Goal: Task Accomplishment & Management: Use online tool/utility

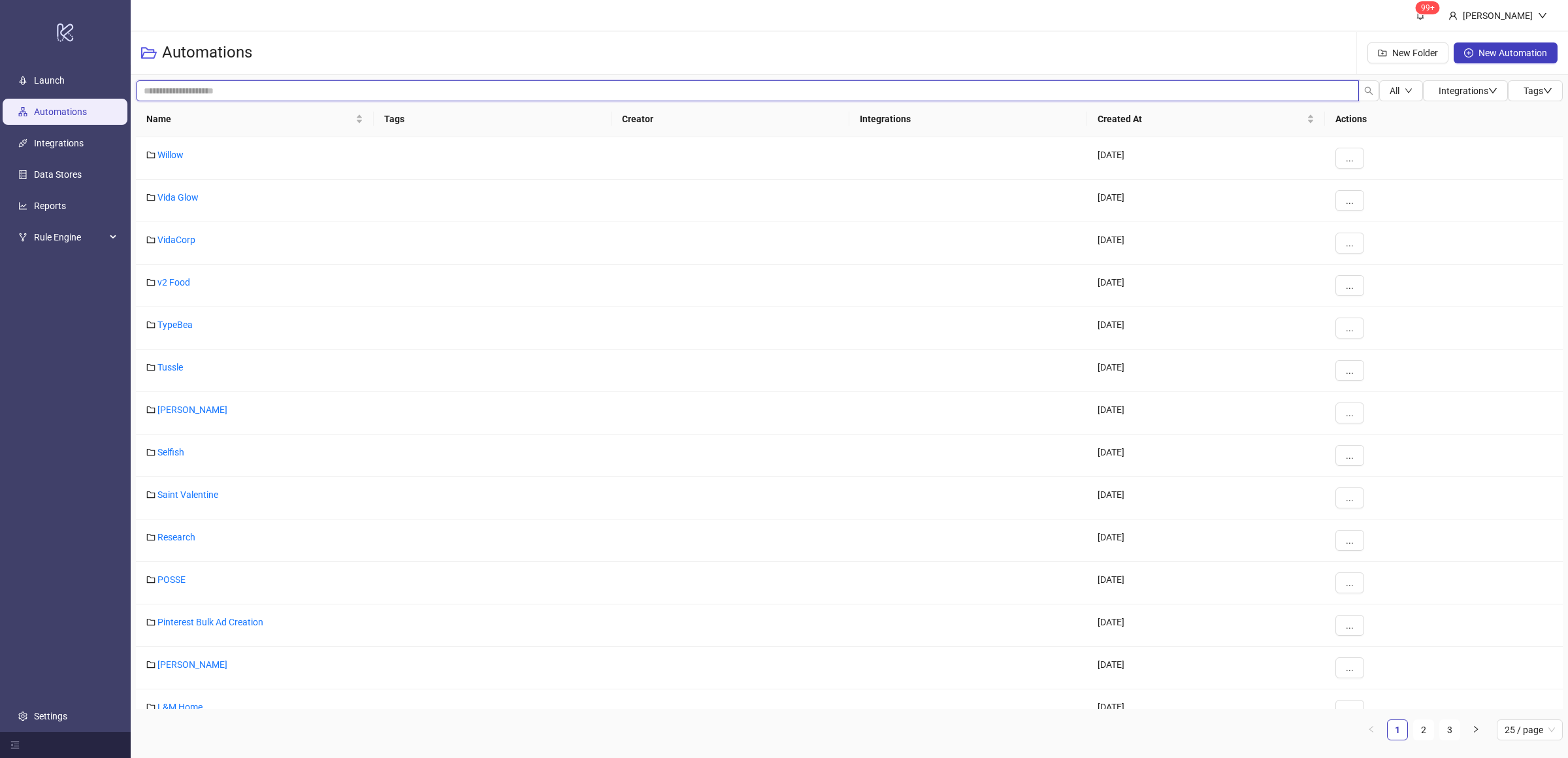
click at [230, 93] on input "search" at bounding box center [747, 90] width 1223 height 21
type input "****"
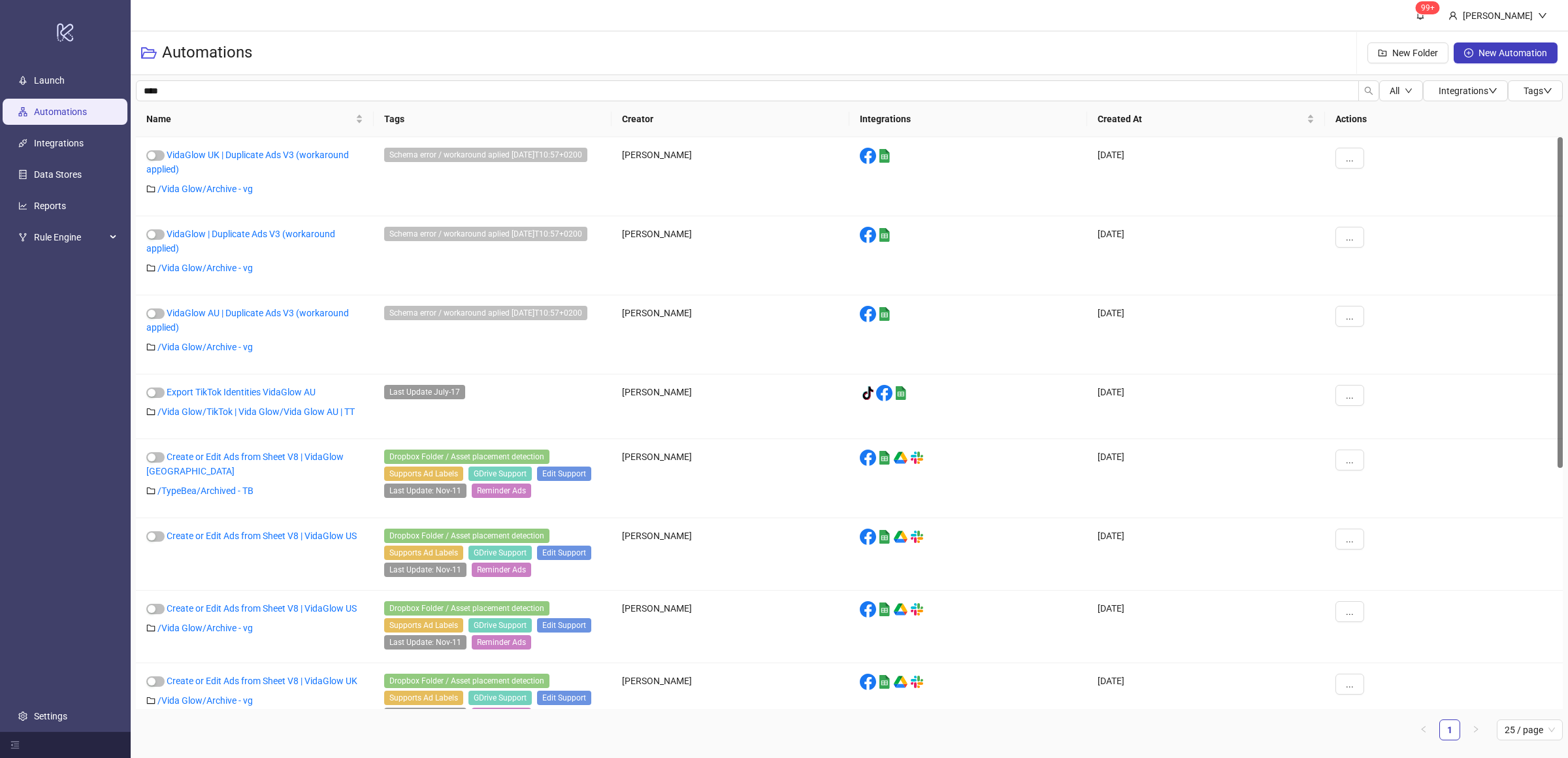
click at [187, 54] on h3 "Automations" at bounding box center [207, 52] width 90 height 21
click at [52, 84] on link "Launch" at bounding box center [49, 80] width 31 height 10
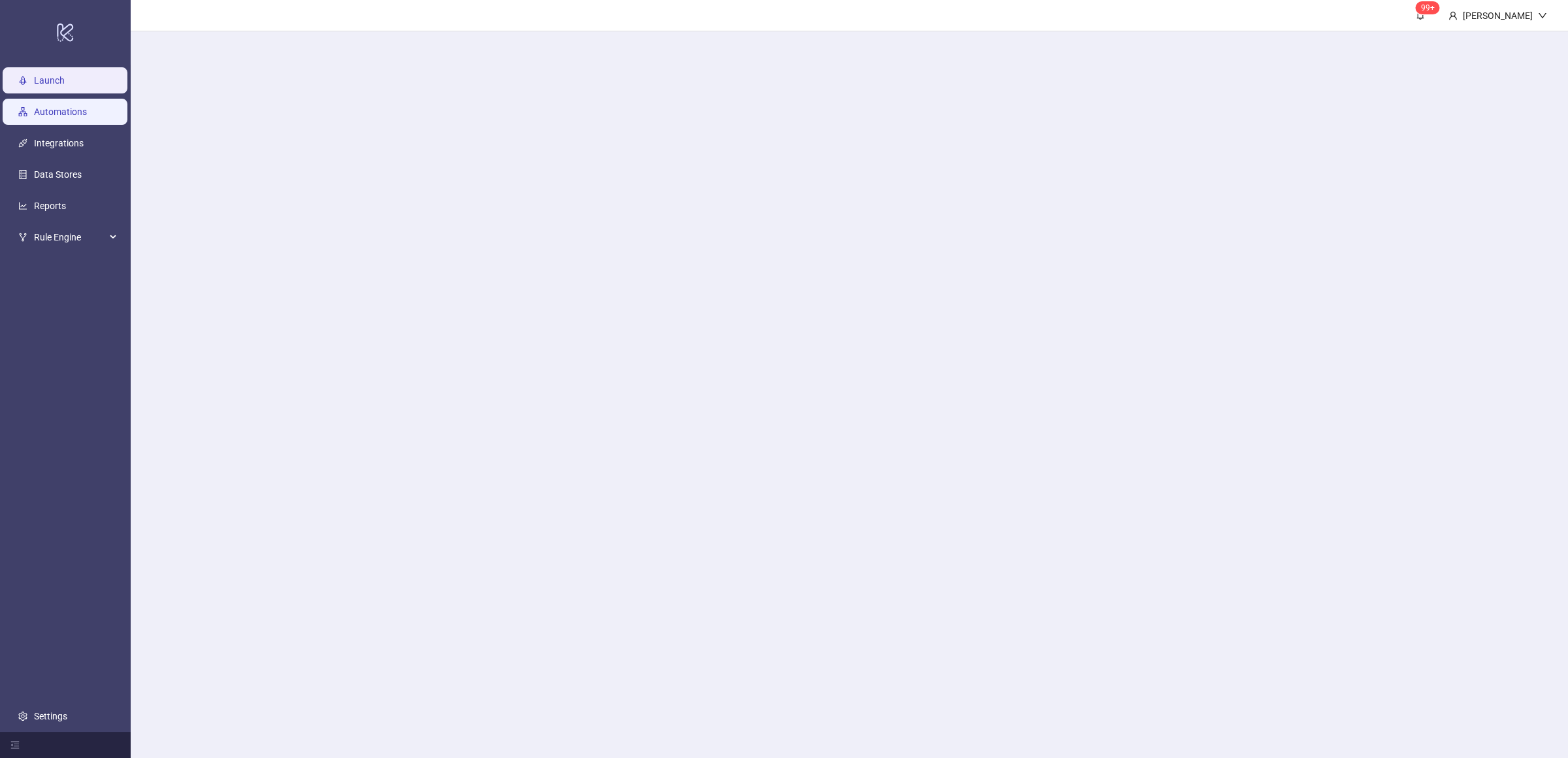
click at [67, 113] on link "Automations" at bounding box center [61, 111] width 53 height 10
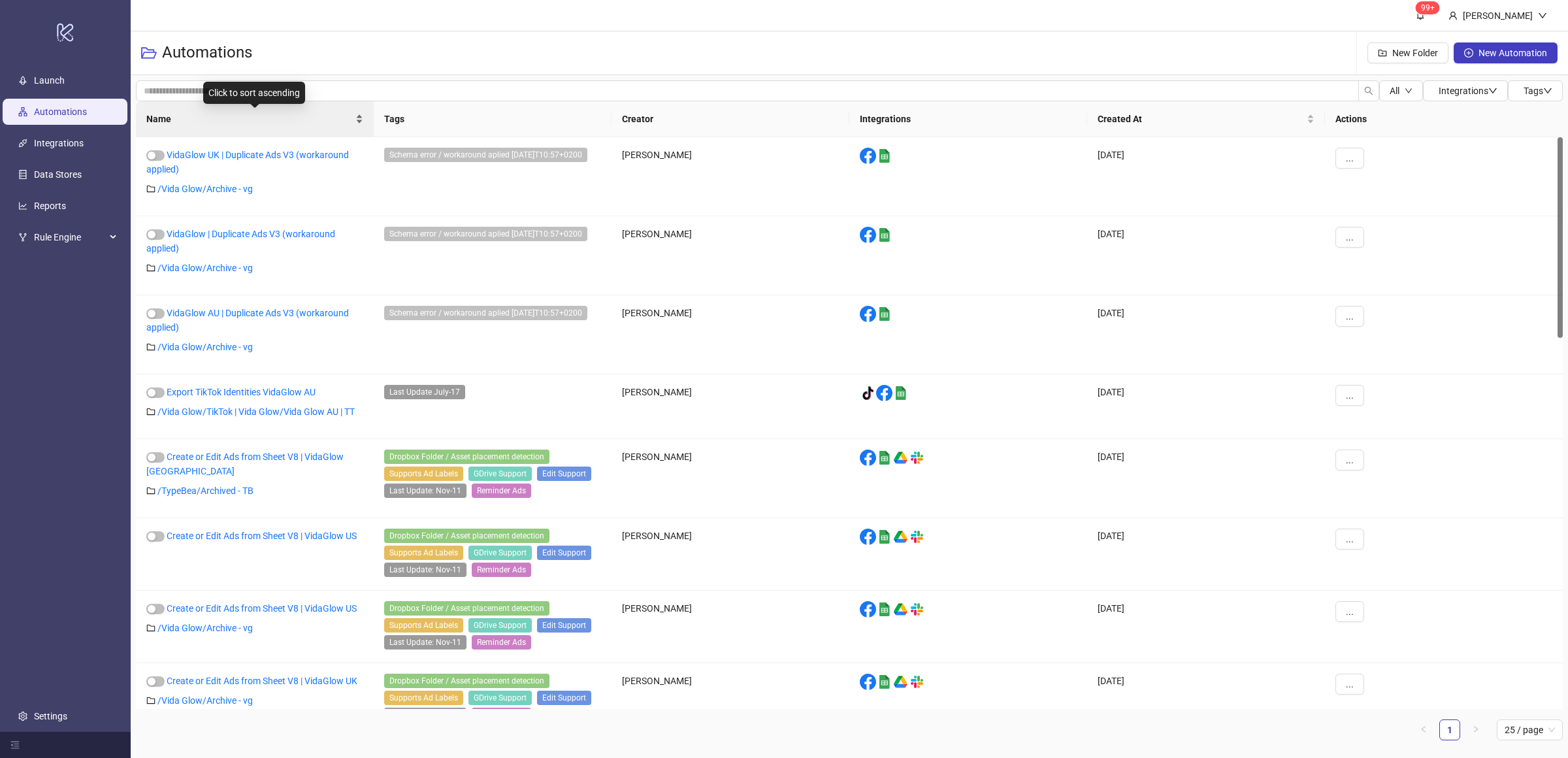
click at [359, 122] on div "Name" at bounding box center [255, 118] width 217 height 14
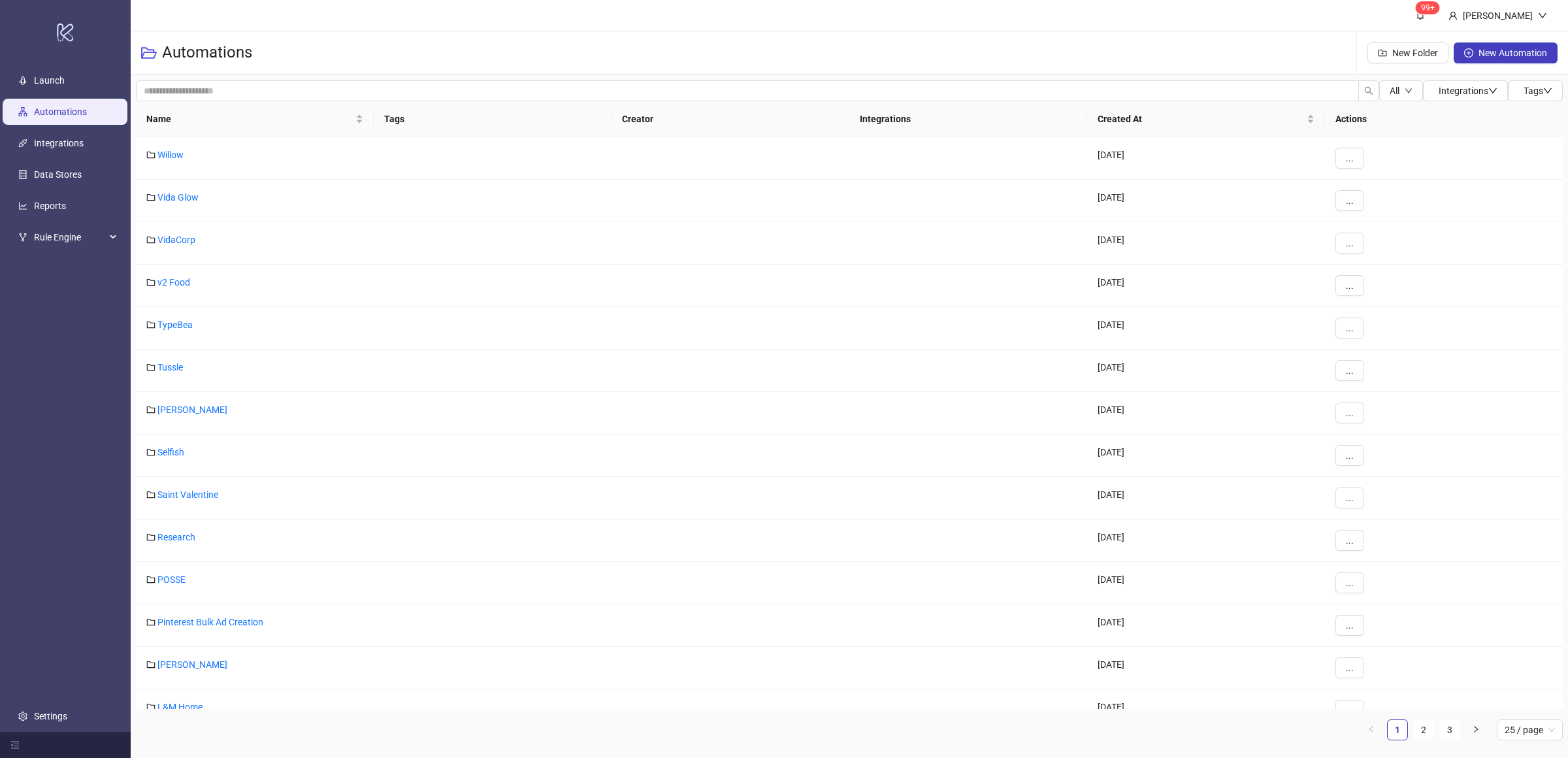
click at [90, 336] on ul "Launch Automations Integrations Data Stores Reports Rule Engine Settings" at bounding box center [65, 398] width 131 height 667
click at [358, 126] on div "Name" at bounding box center [255, 118] width 217 height 14
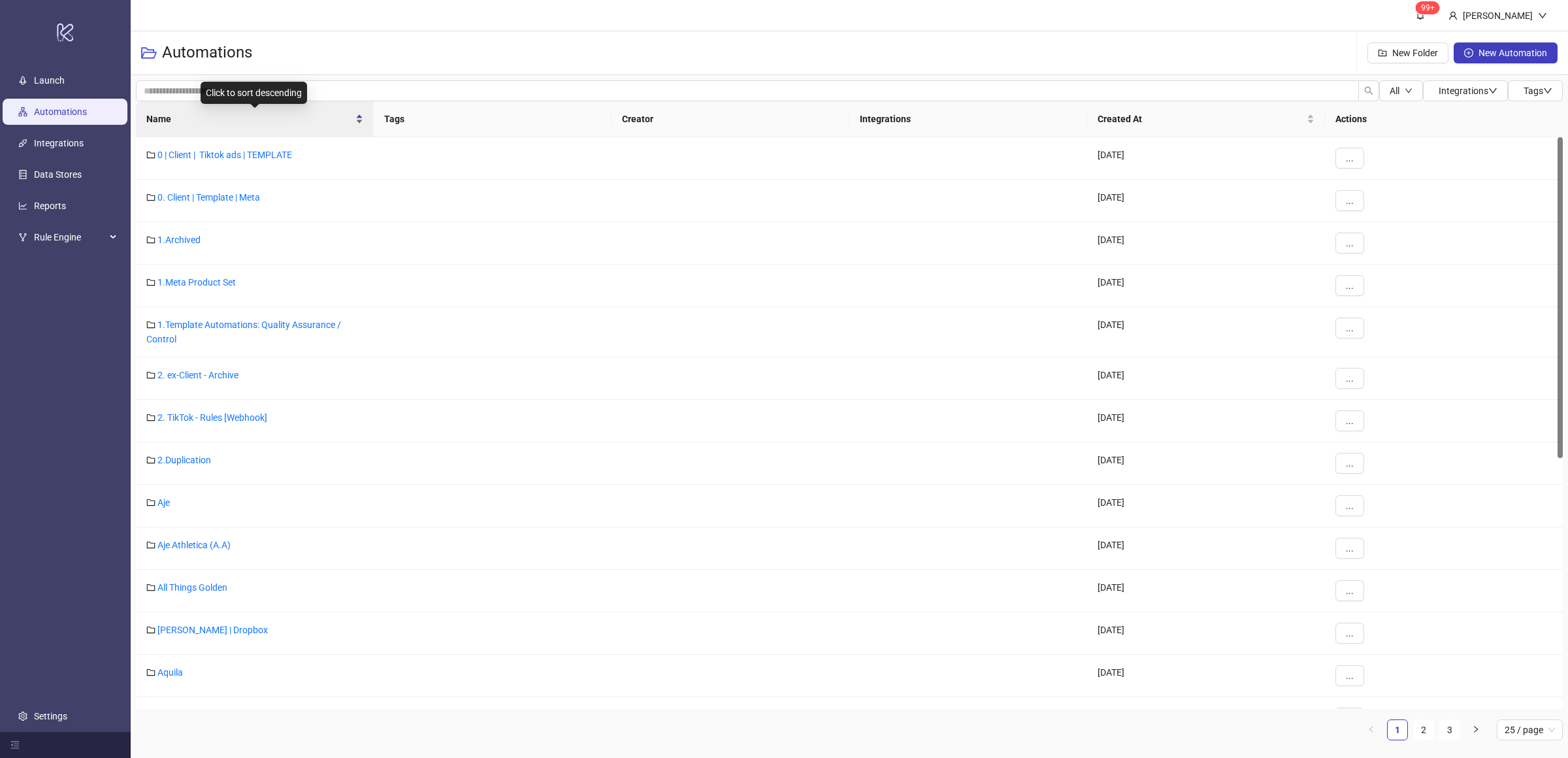
click at [363, 126] on div "Name" at bounding box center [255, 118] width 217 height 14
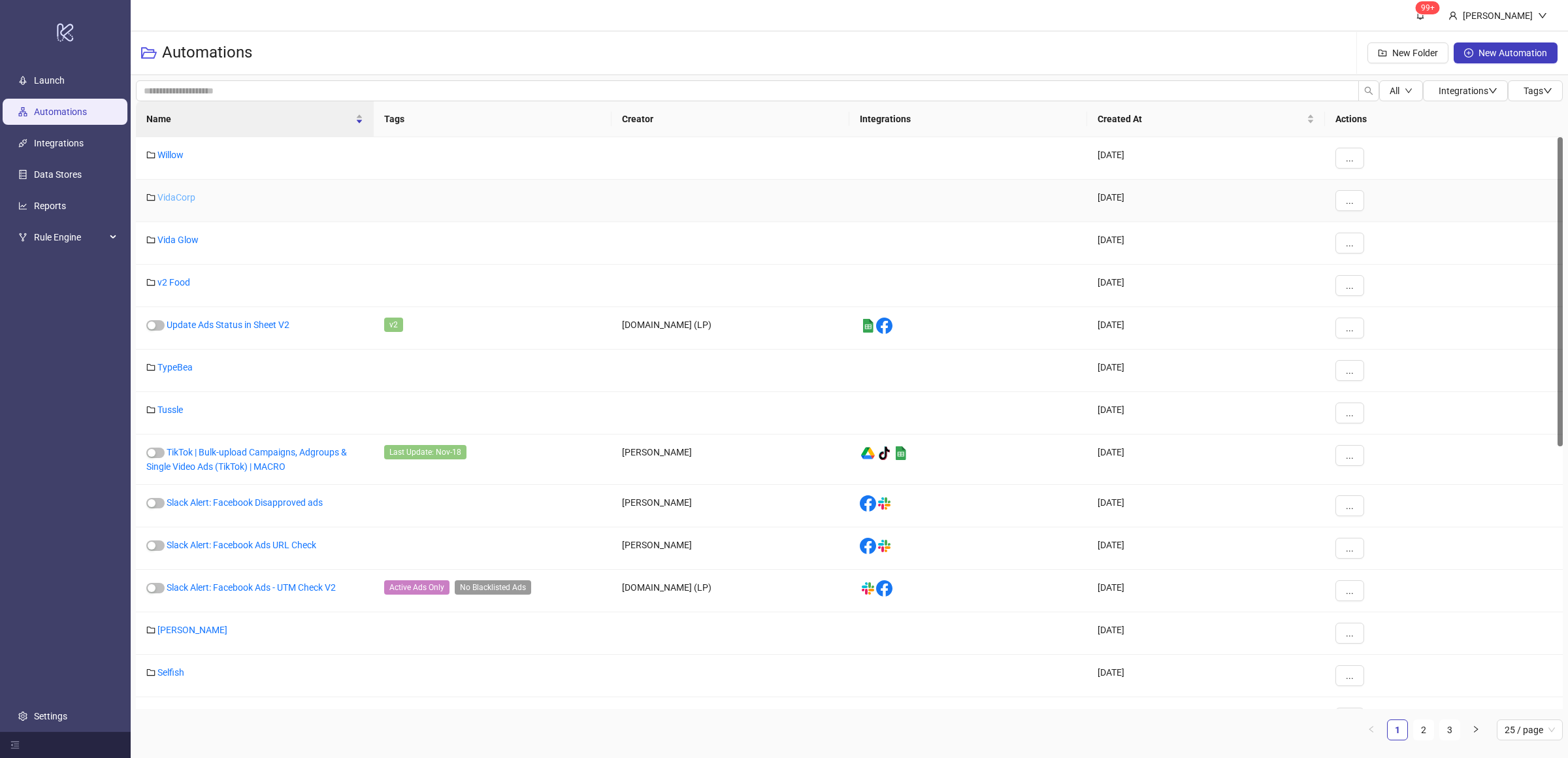
click at [172, 200] on link "VidaCorp" at bounding box center [176, 197] width 38 height 10
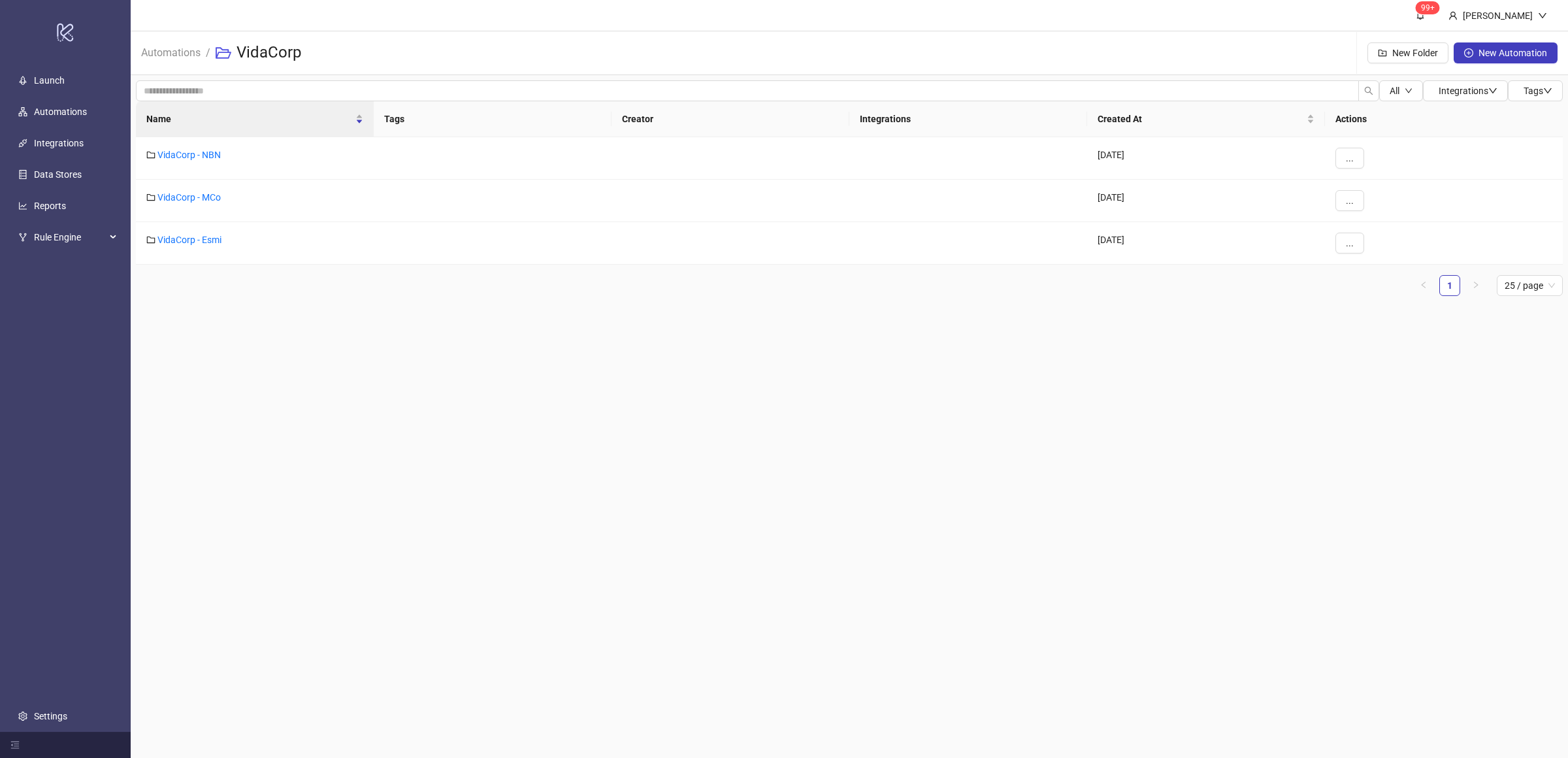
click at [284, 363] on main "99+ Villy Aparicio Automations / VidaCorp New Folder New Automation All Integra…" at bounding box center [849, 379] width 1437 height 758
click at [198, 201] on link "VidaCorp - MCo" at bounding box center [189, 197] width 63 height 10
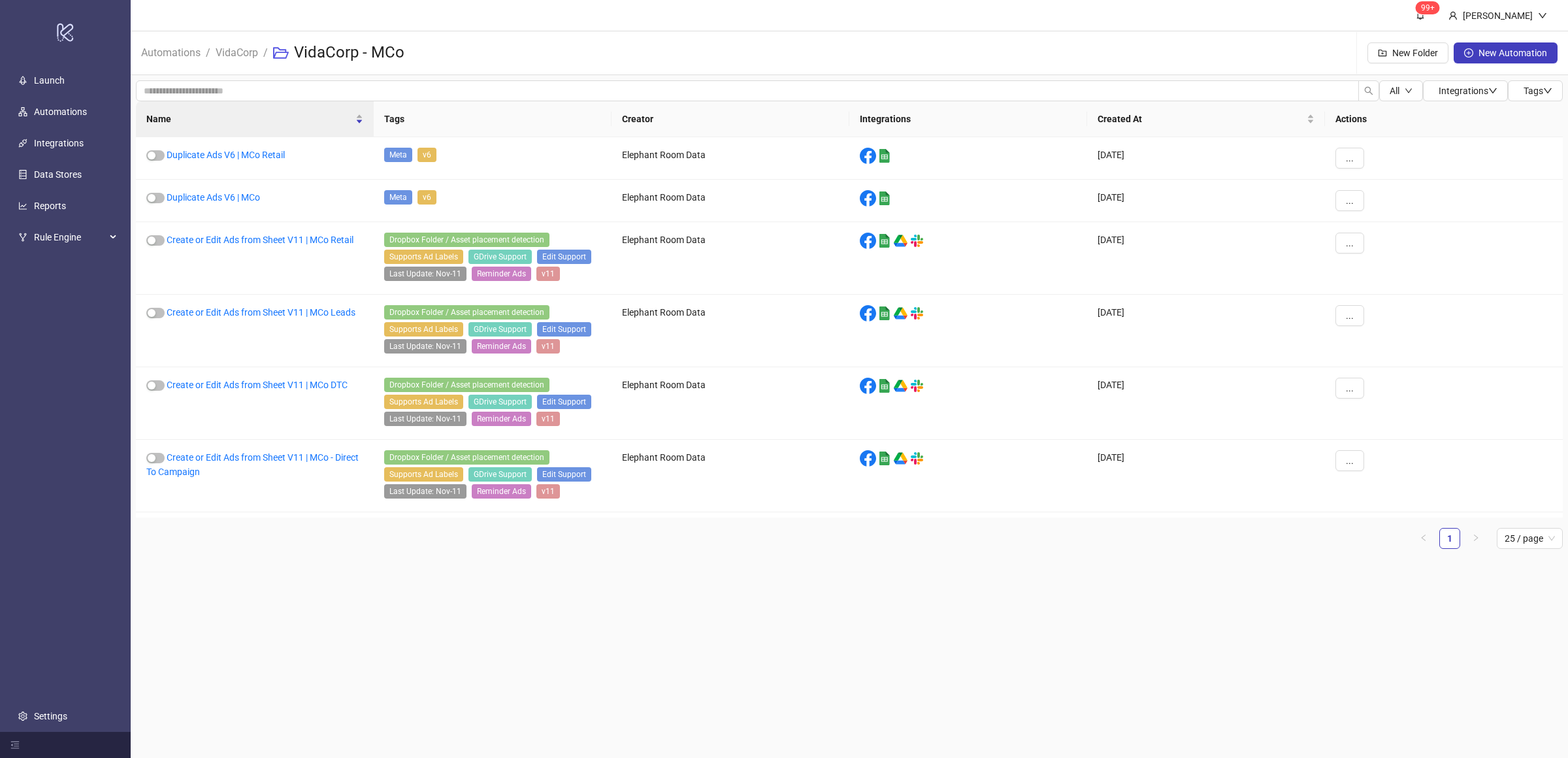
click at [306, 578] on main "99+ Villy Aparicio Automations / VidaCorp / VidaCorp - MCo New Folder New Autom…" at bounding box center [849, 379] width 1437 height 758
click at [395, 595] on main "99+ Villy Aparicio Automations / VidaCorp / VidaCorp - MCo New Folder New Autom…" at bounding box center [849, 379] width 1437 height 758
drag, startPoint x: 343, startPoint y: 557, endPoint x: 349, endPoint y: 551, distance: 8.5
click at [346, 557] on div "Name Tags Creator Integrations Created At Actions Duplicate Ads V6 | MCo Retail…" at bounding box center [849, 330] width 1427 height 458
click at [423, 608] on main "99+ Villy Aparicio Automations / VidaCorp / VidaCorp - MCo New Folder New Autom…" at bounding box center [849, 379] width 1437 height 758
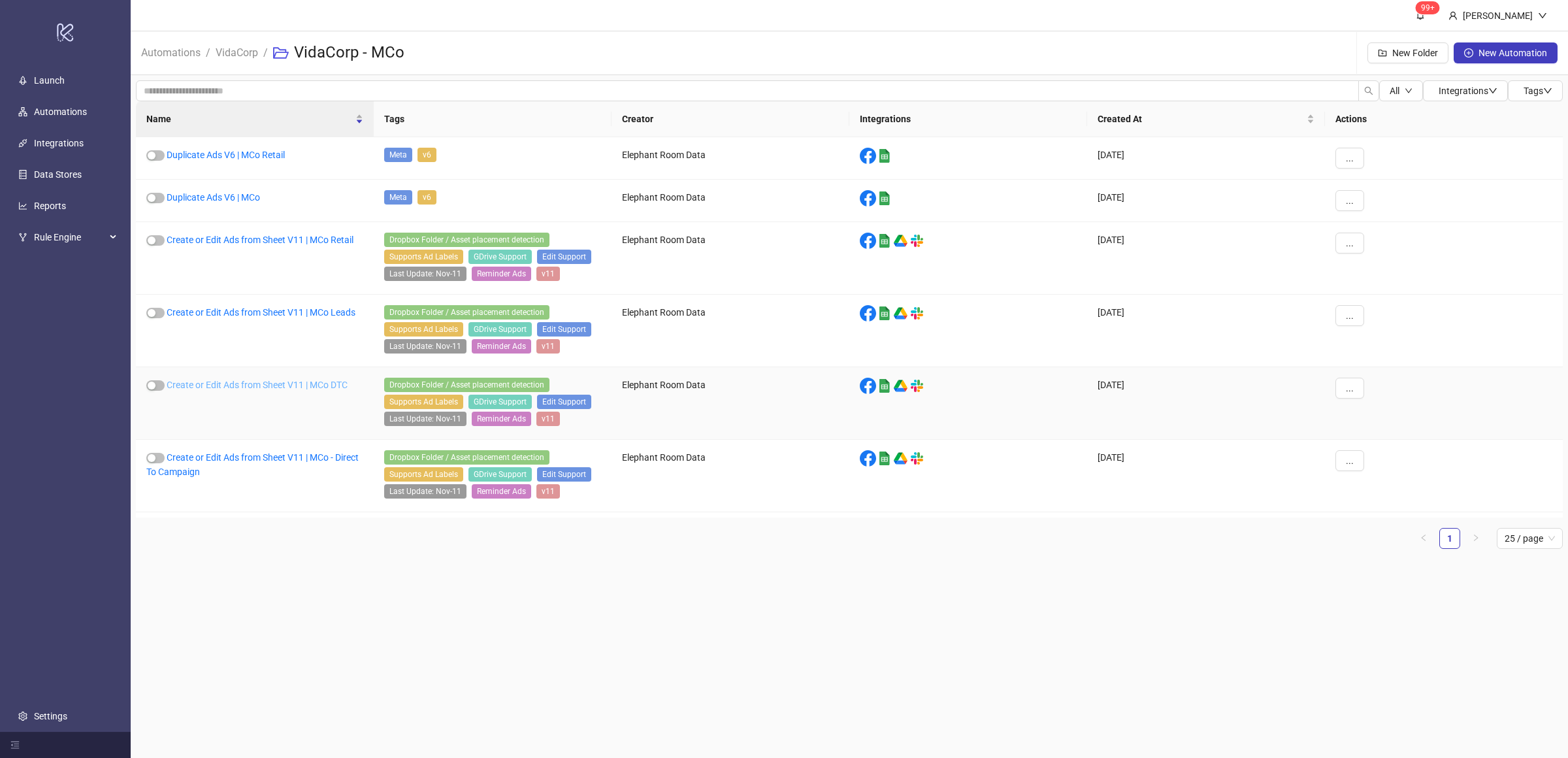
click at [302, 385] on link "Create or Edit Ads from Sheet V11 | MCo DTC" at bounding box center [257, 384] width 181 height 10
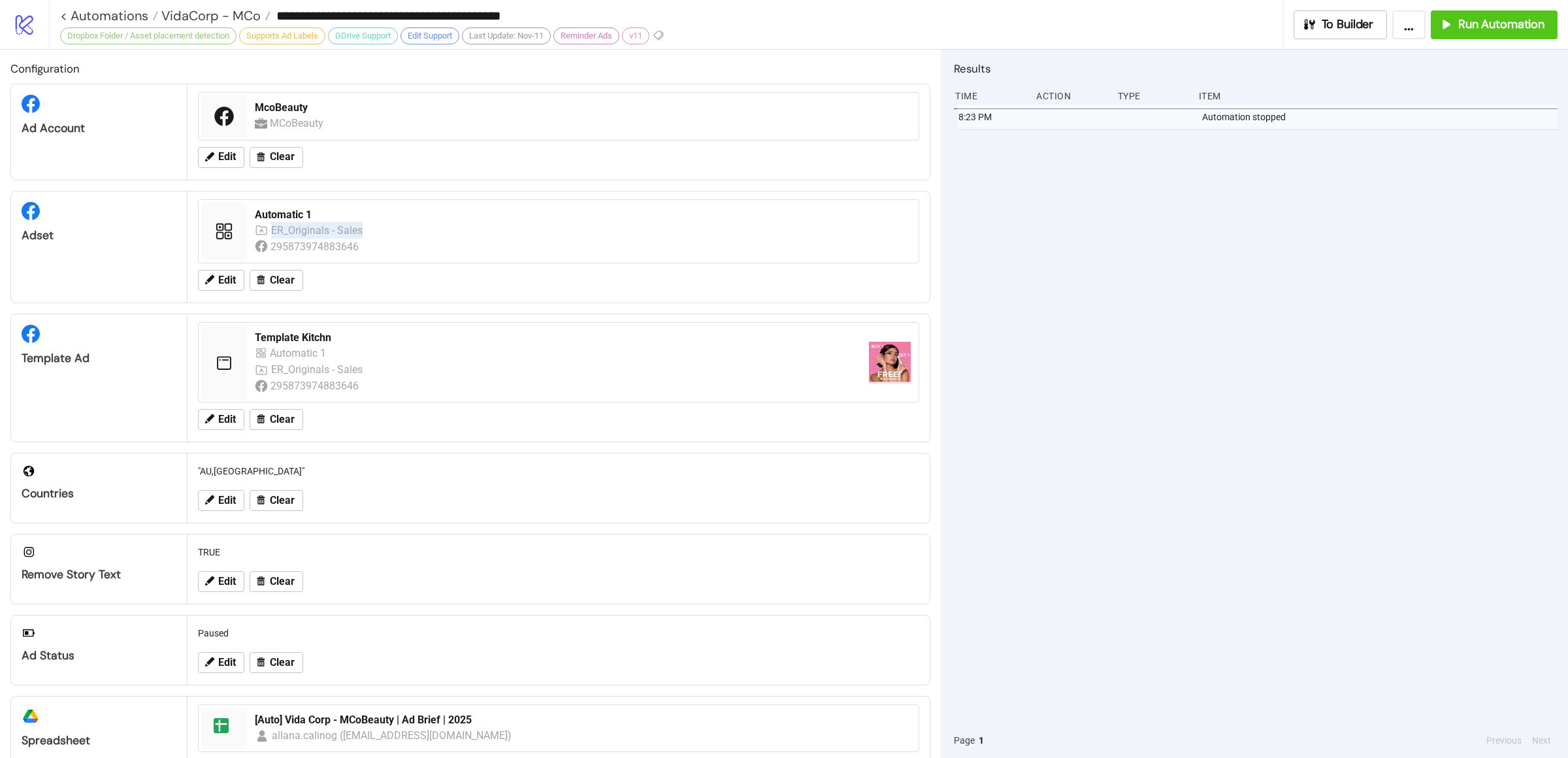
drag, startPoint x: 366, startPoint y: 231, endPoint x: 327, endPoint y: 198, distance: 51.1
click at [271, 229] on div "ER_Originals - Sales" at bounding box center [312, 230] width 115 height 16
copy div "ER_Originals - Sales"
click at [227, 281] on span "Edit" at bounding box center [227, 280] width 18 height 12
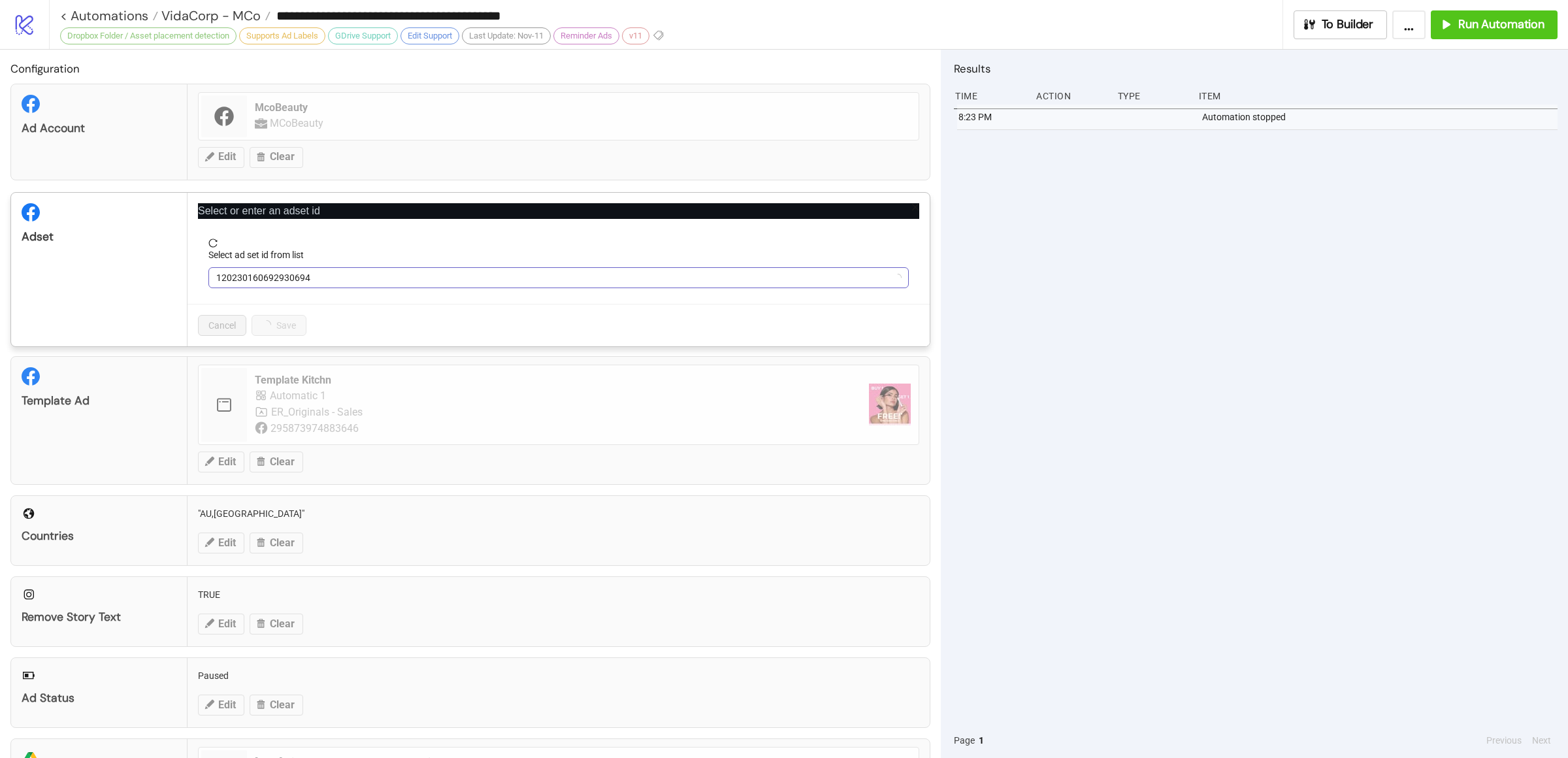
click at [340, 279] on span "120230160692930694" at bounding box center [559, 278] width 685 height 20
click at [340, 280] on span "120230160692930694" at bounding box center [559, 278] width 685 height 20
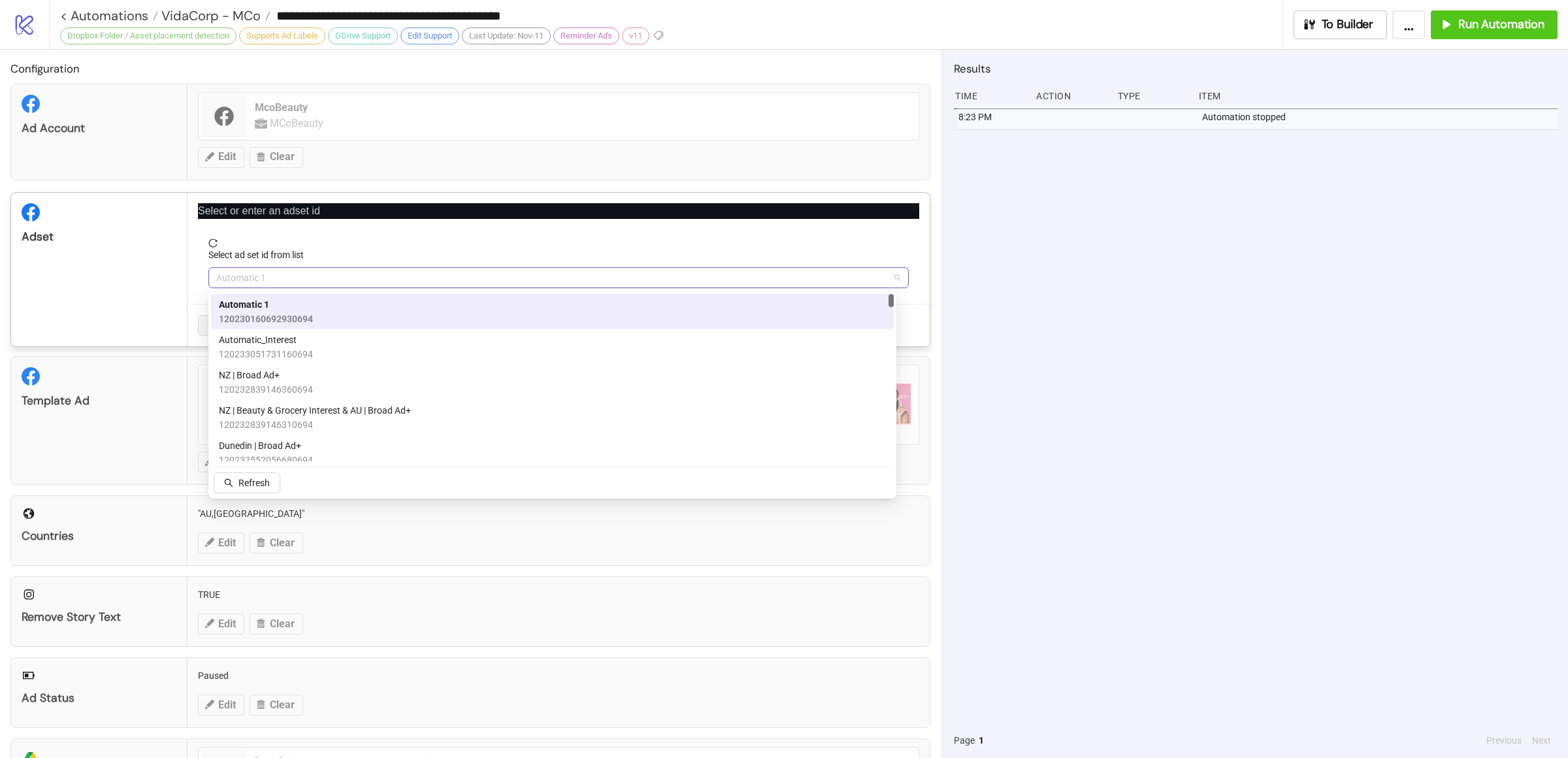
click at [258, 280] on span "Automatic 1" at bounding box center [559, 278] width 685 height 20
click at [277, 280] on span "Automatic 1" at bounding box center [559, 278] width 685 height 20
paste input "**********"
type input "**********"
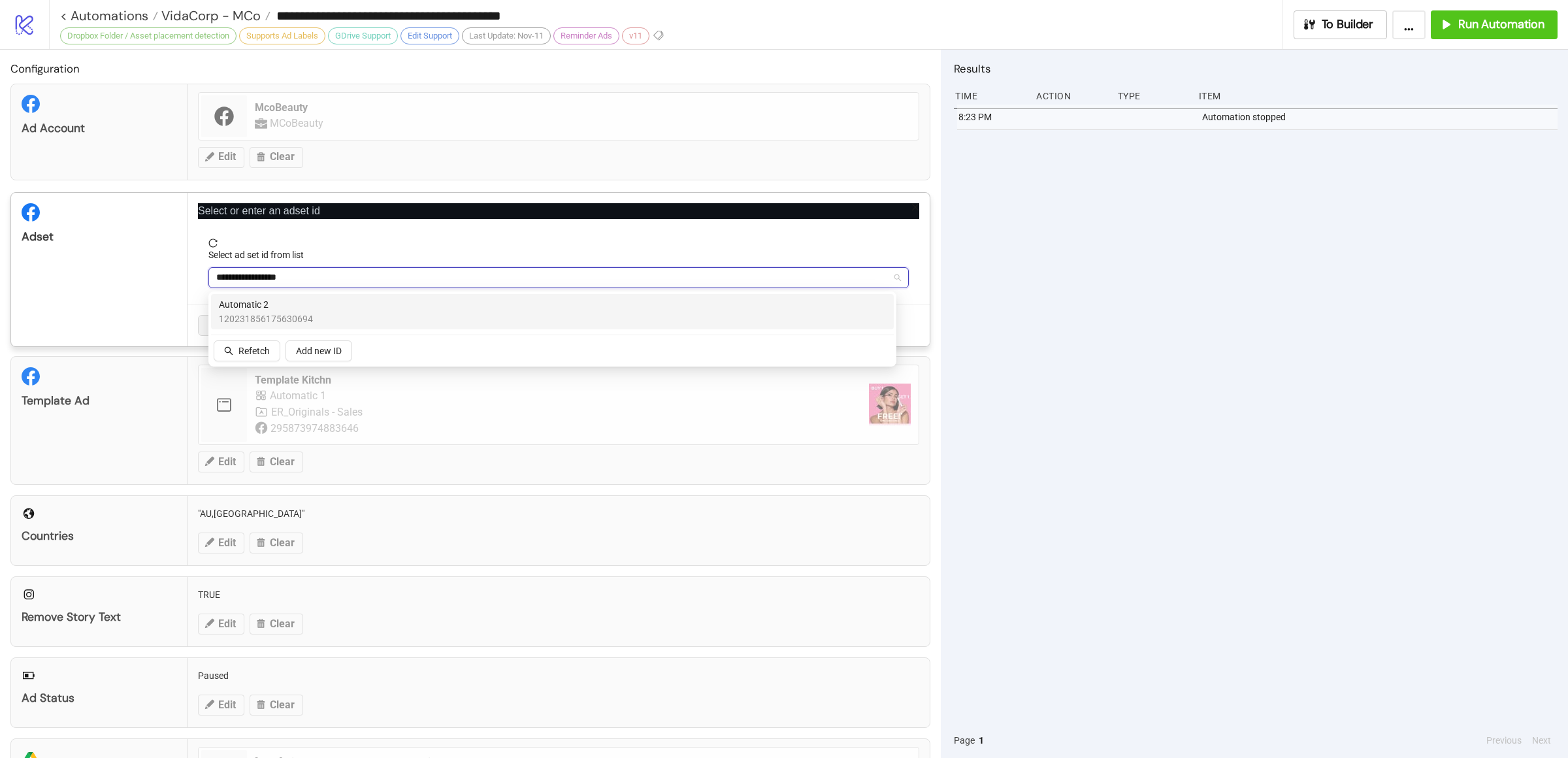
click at [280, 319] on span "120231856175630694" at bounding box center [266, 318] width 94 height 14
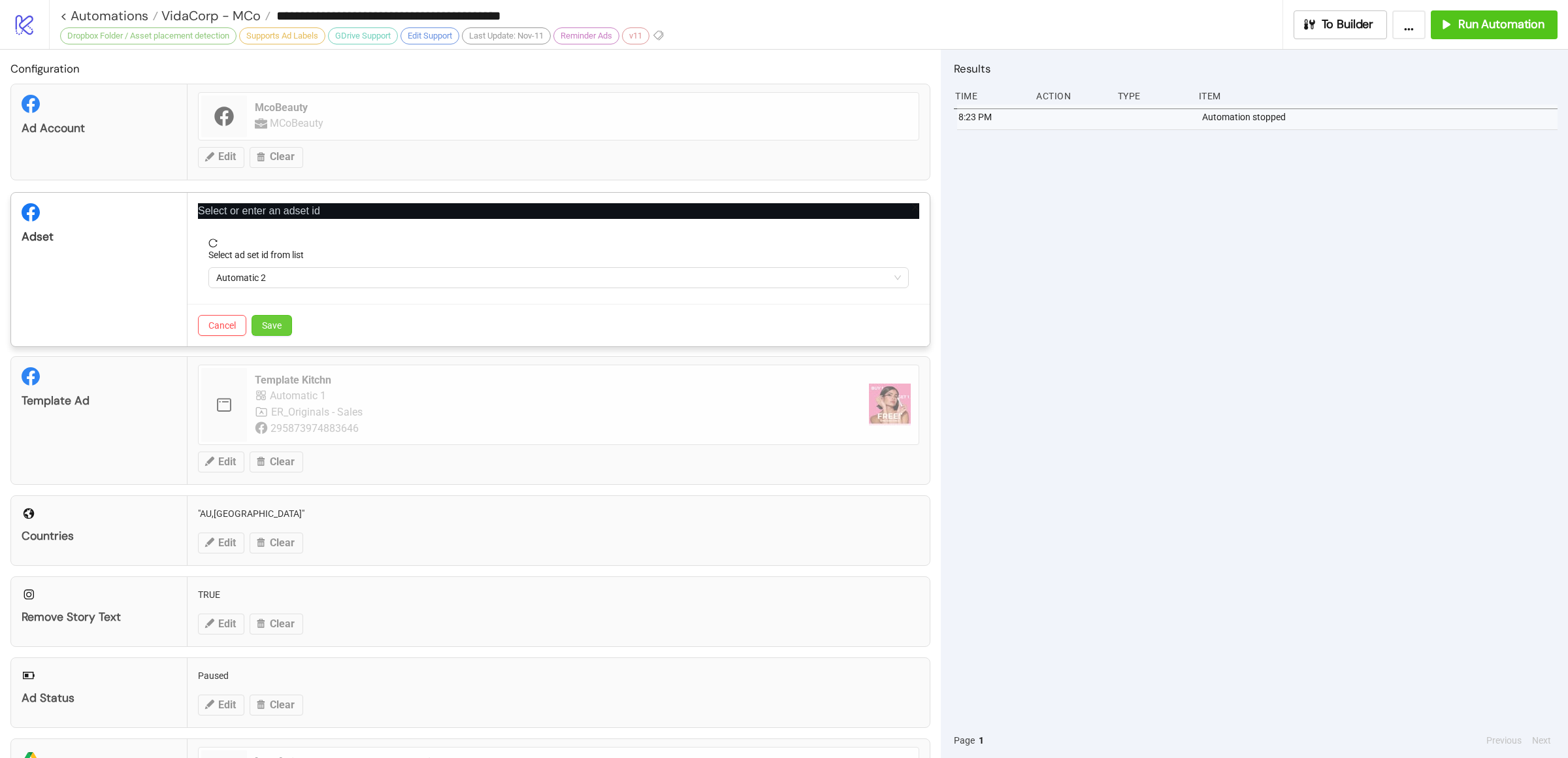
click at [278, 324] on span "Save" at bounding box center [272, 325] width 20 height 10
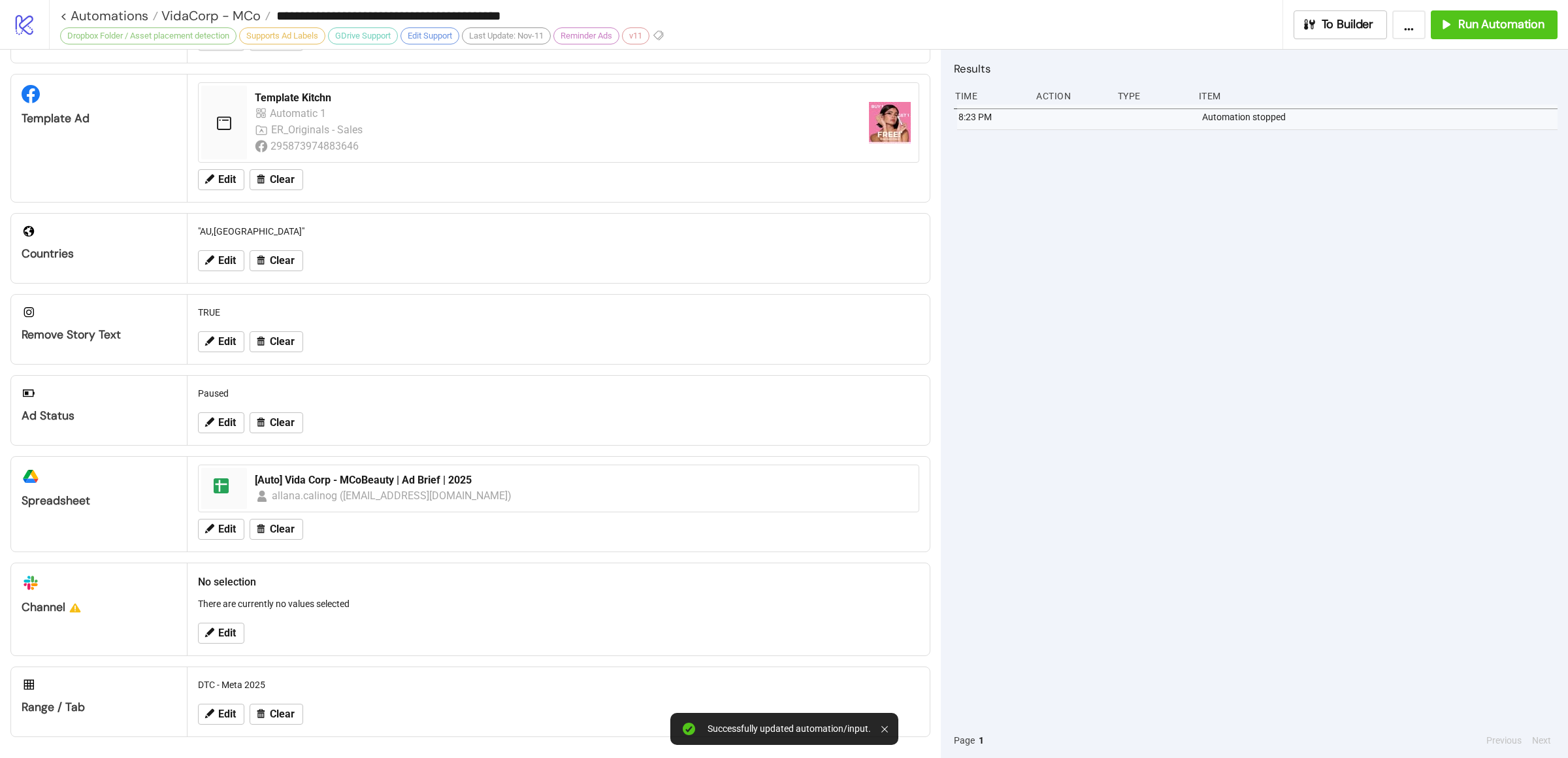
scroll to position [246, 0]
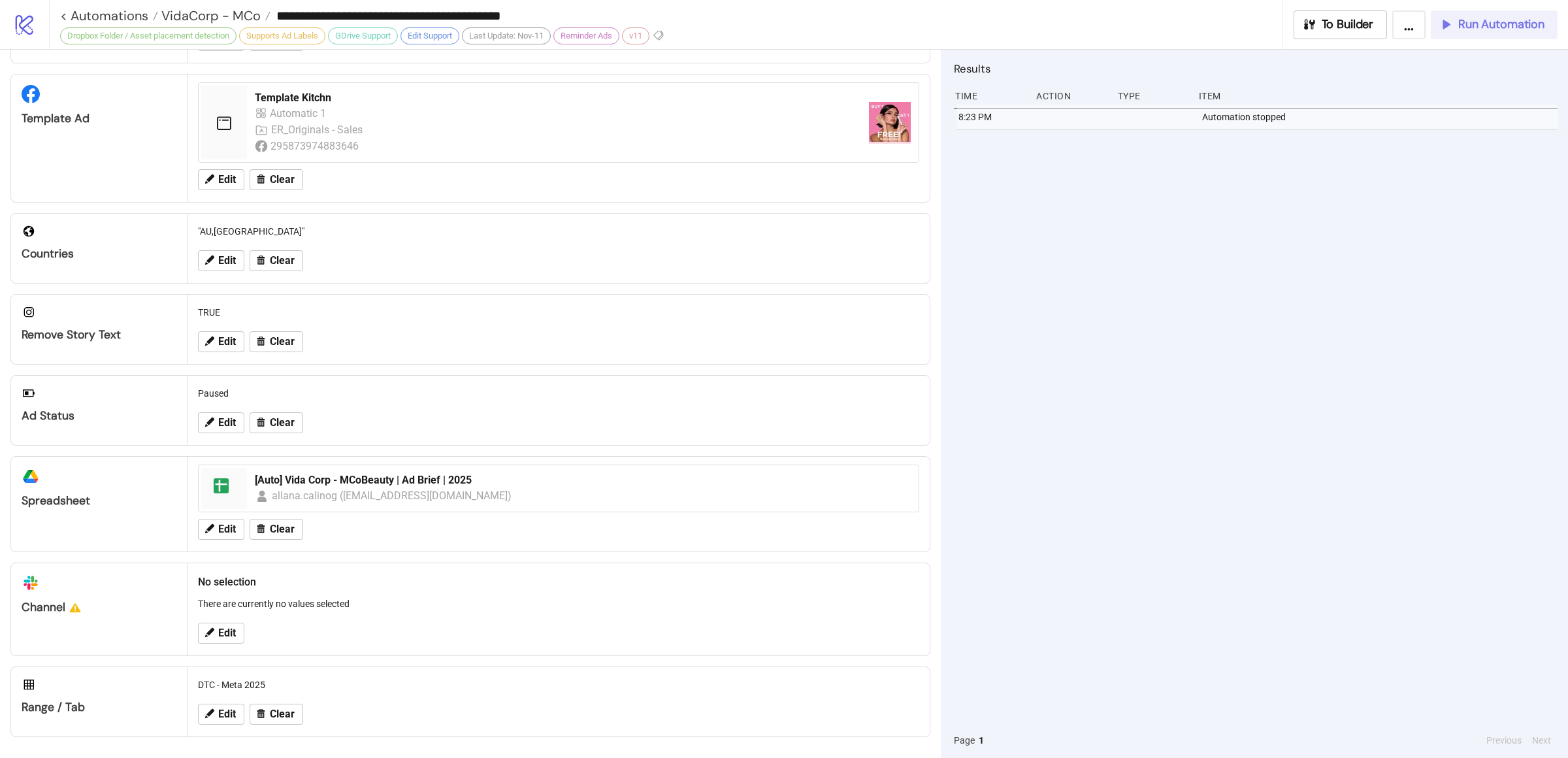
click at [1486, 24] on span "Run Automation" at bounding box center [1501, 24] width 86 height 15
